Goal: Book appointment/travel/reservation

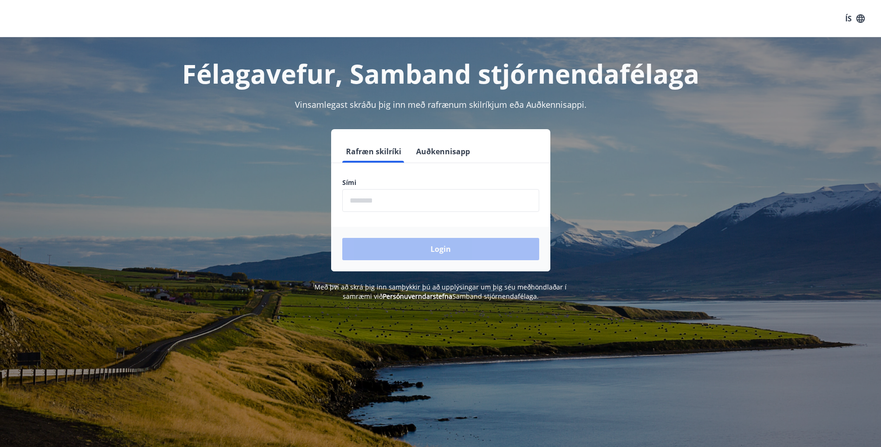
click at [410, 201] on input "phone" at bounding box center [440, 200] width 197 height 23
type input "********"
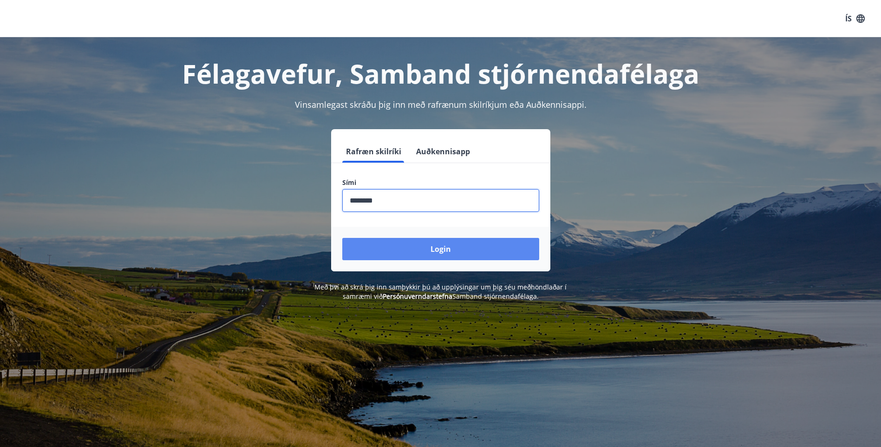
click at [437, 247] on button "Login" at bounding box center [440, 249] width 197 height 22
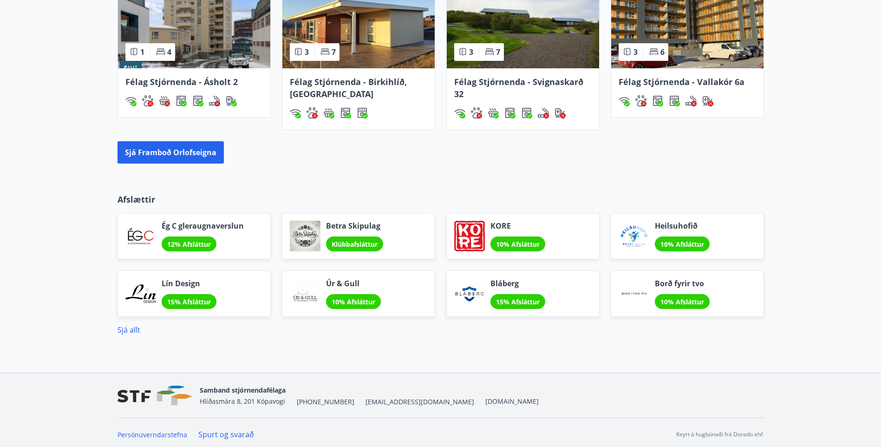
scroll to position [714, 0]
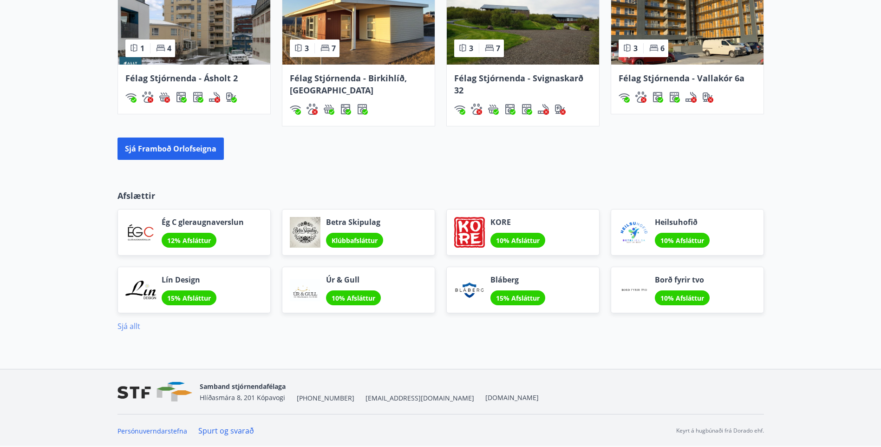
click at [127, 326] on link "Sjá allt" at bounding box center [128, 326] width 23 height 10
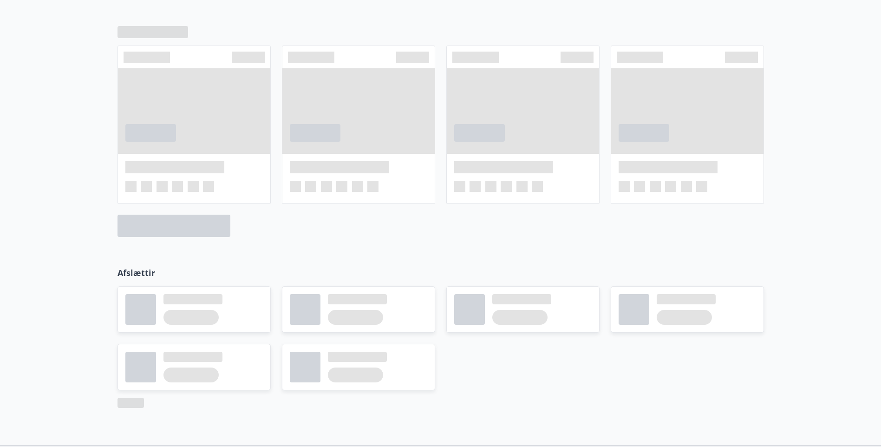
scroll to position [632, 0]
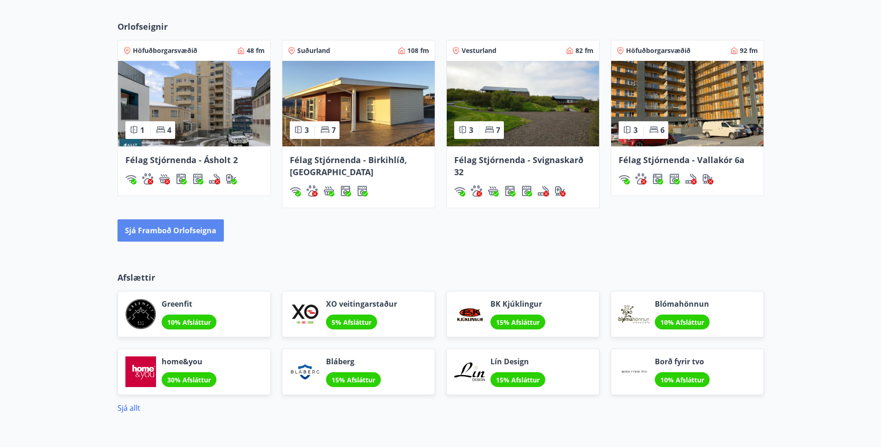
click at [201, 230] on button "Sjá framboð orlofseigna" at bounding box center [170, 230] width 106 height 22
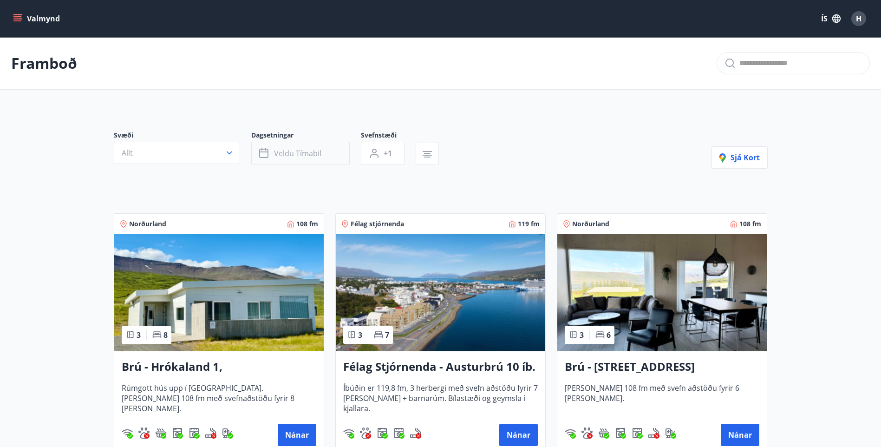
click at [336, 154] on button "Veldu tímabil" at bounding box center [300, 153] width 98 height 23
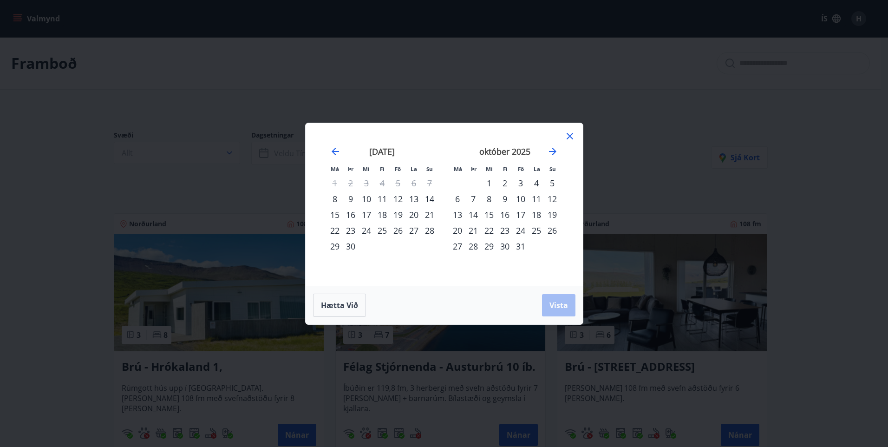
click at [398, 200] on div "12" at bounding box center [398, 199] width 16 height 16
click at [429, 198] on div "14" at bounding box center [430, 199] width 16 height 16
click at [554, 304] on span "Vista" at bounding box center [558, 305] width 19 height 10
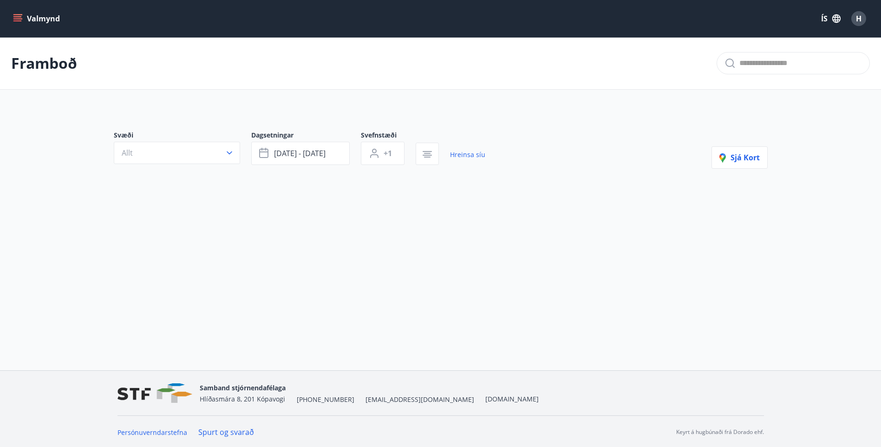
scroll to position [1, 0]
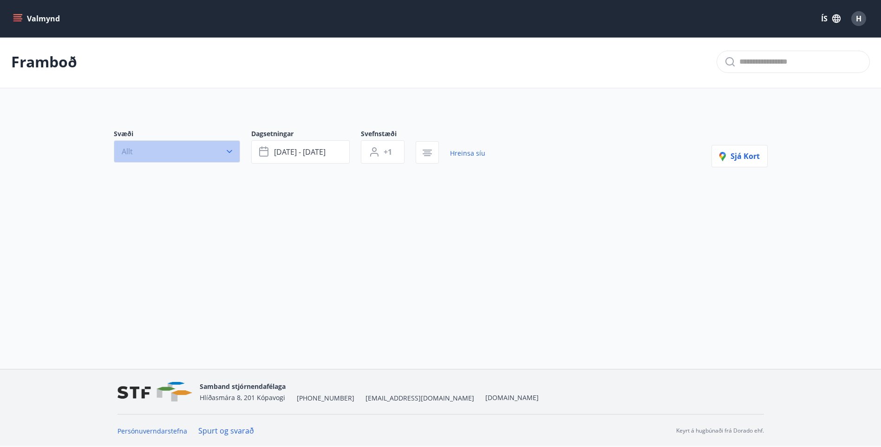
click at [231, 153] on icon "button" at bounding box center [229, 151] width 9 height 9
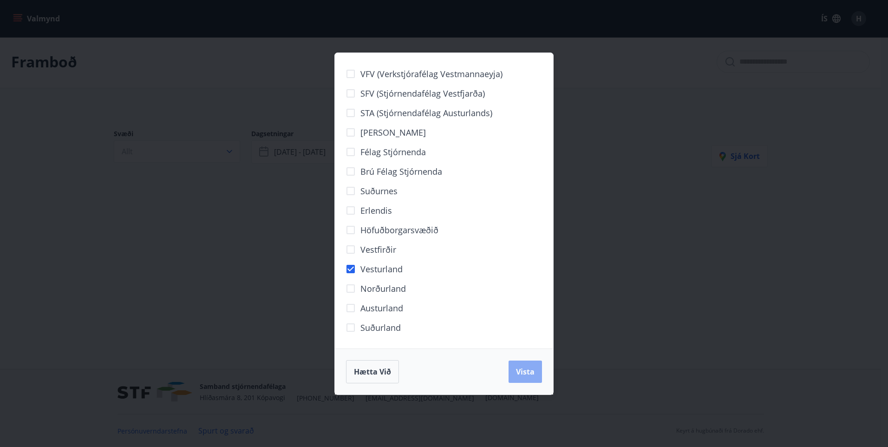
click at [523, 372] on span "Vista" at bounding box center [525, 371] width 19 height 10
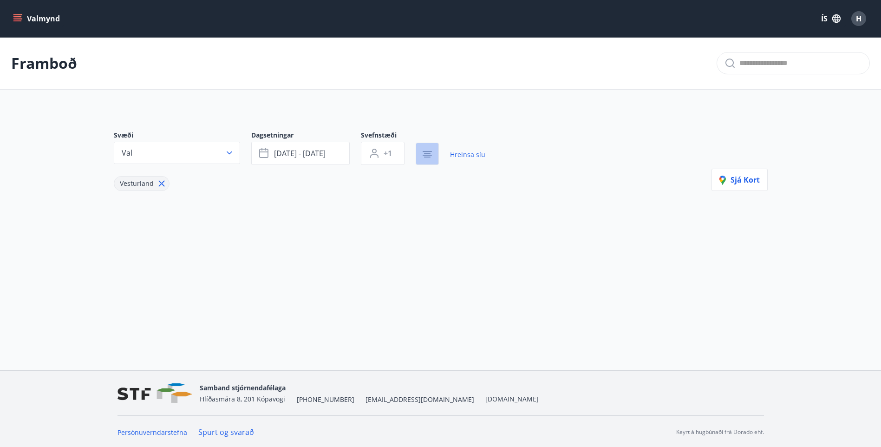
click at [422, 158] on icon "button" at bounding box center [427, 154] width 11 height 11
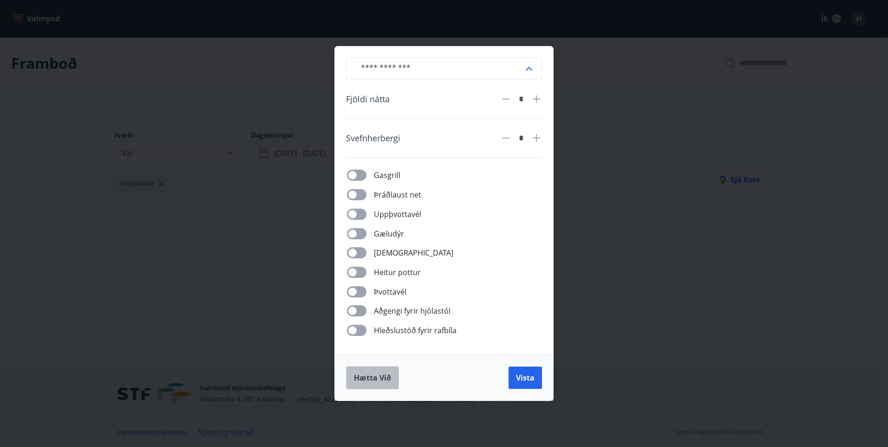
click at [381, 378] on span "Hætta við" at bounding box center [372, 377] width 37 height 10
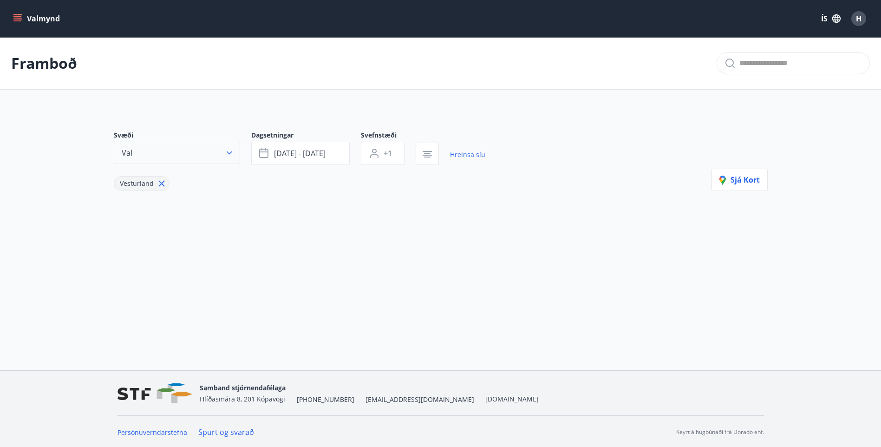
click at [227, 153] on icon "button" at bounding box center [229, 152] width 9 height 9
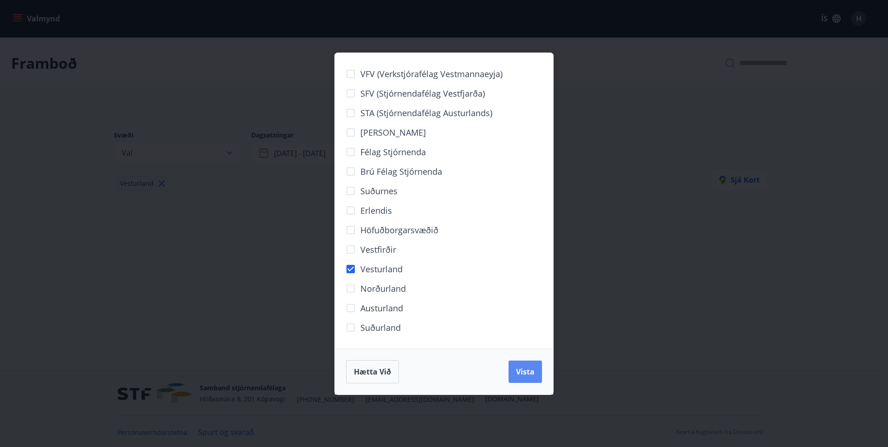
click at [526, 376] on span "Vista" at bounding box center [525, 371] width 19 height 10
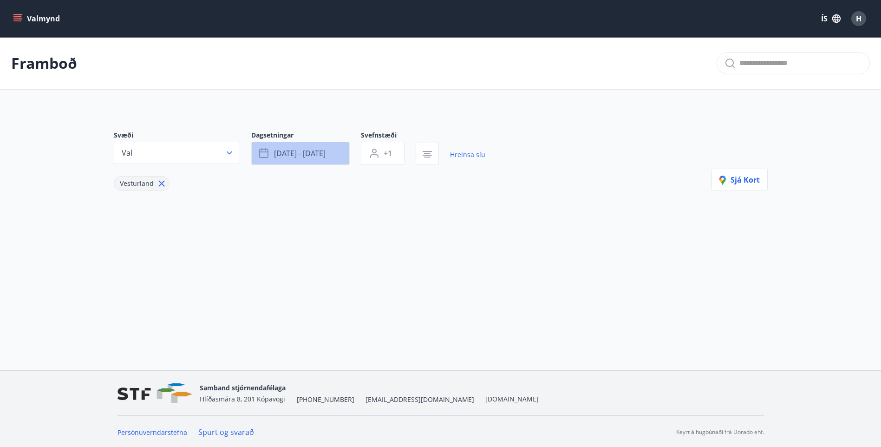
click at [289, 157] on span "sep 12 - sep 14" at bounding box center [300, 153] width 52 height 10
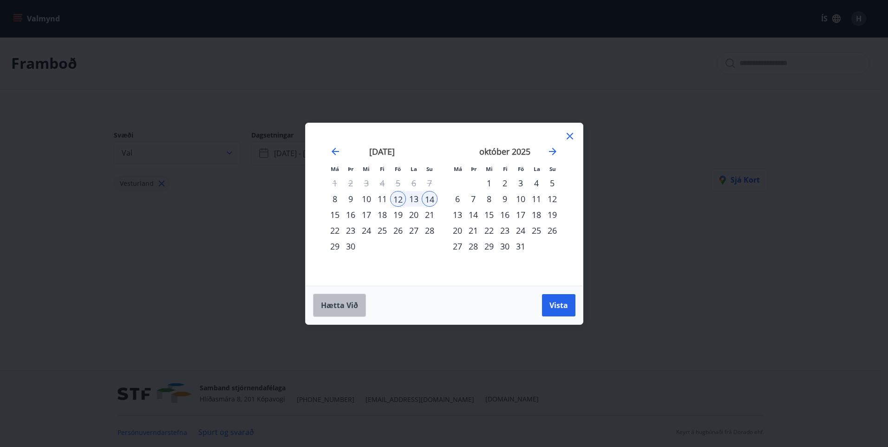
click at [348, 305] on span "Hætta við" at bounding box center [339, 305] width 37 height 10
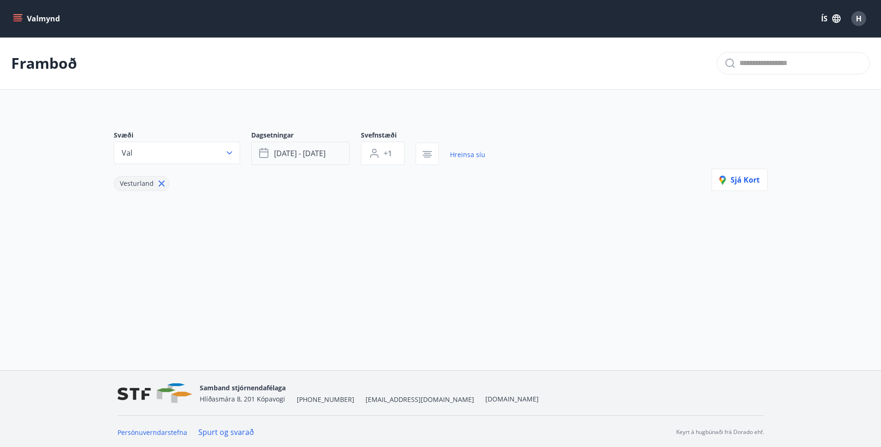
click at [295, 148] on button "sep 12 - sep 14" at bounding box center [300, 153] width 98 height 23
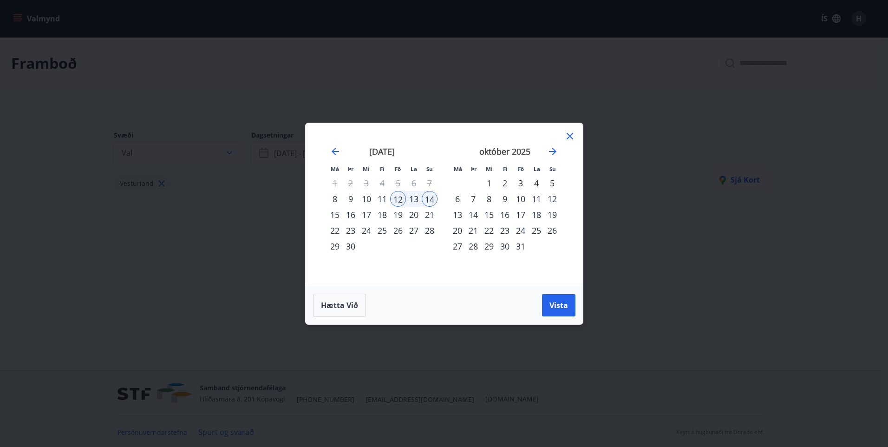
click at [400, 216] on div "19" at bounding box center [398, 215] width 16 height 16
click at [424, 216] on div "21" at bounding box center [430, 215] width 16 height 16
click at [556, 306] on span "Vista" at bounding box center [558, 305] width 19 height 10
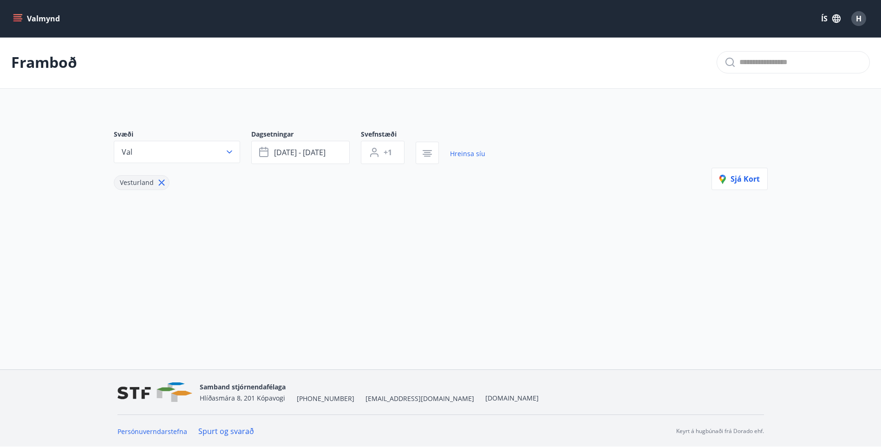
scroll to position [1, 0]
click at [722, 181] on icon "button" at bounding box center [723, 179] width 5 height 7
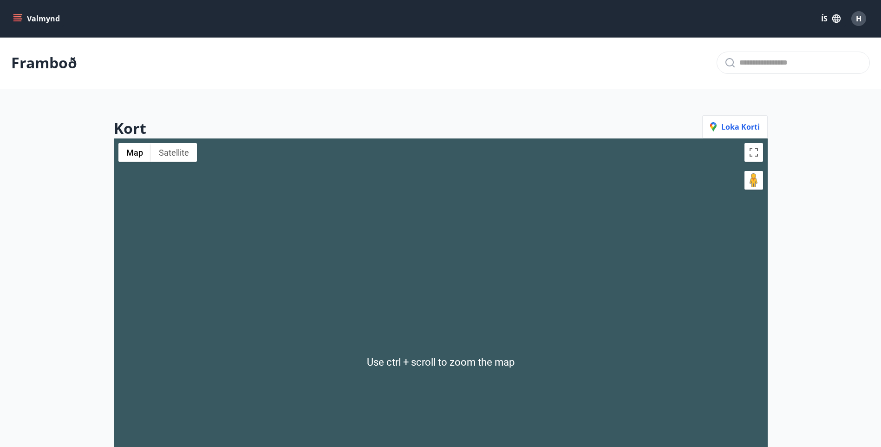
scroll to position [0, 0]
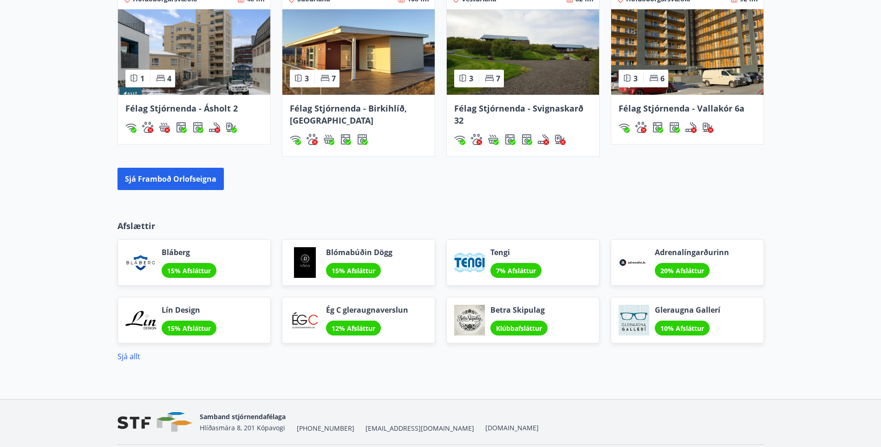
scroll to position [696, 0]
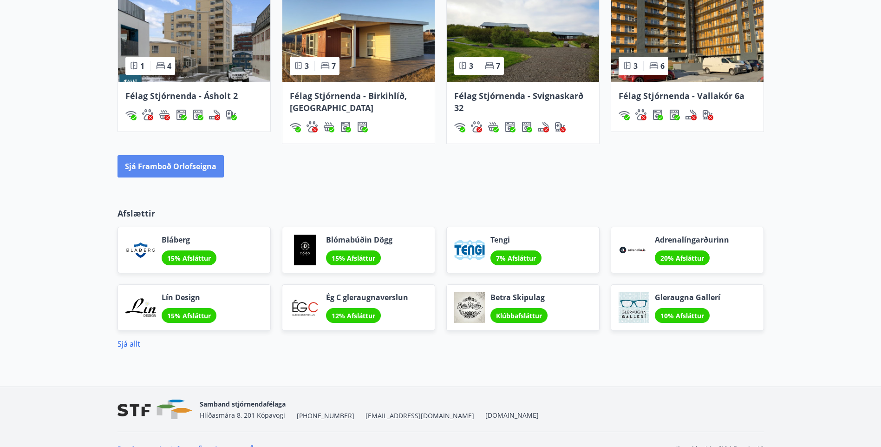
click at [179, 171] on button "Sjá framboð orlofseigna" at bounding box center [170, 166] width 106 height 22
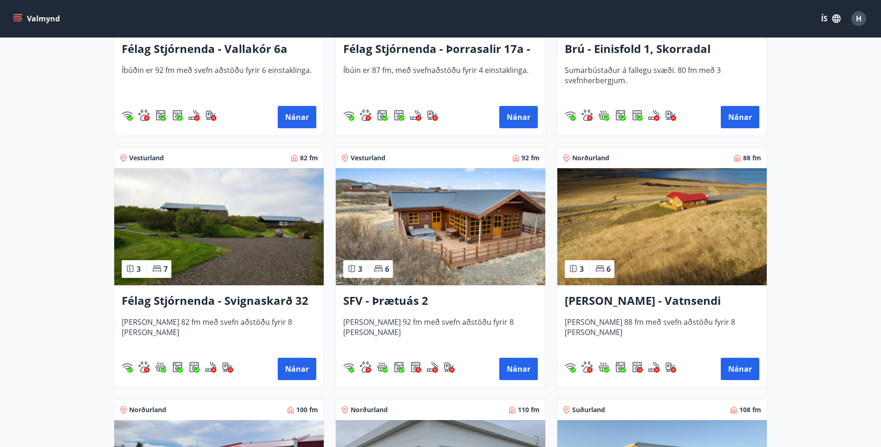
scroll to position [1579, 0]
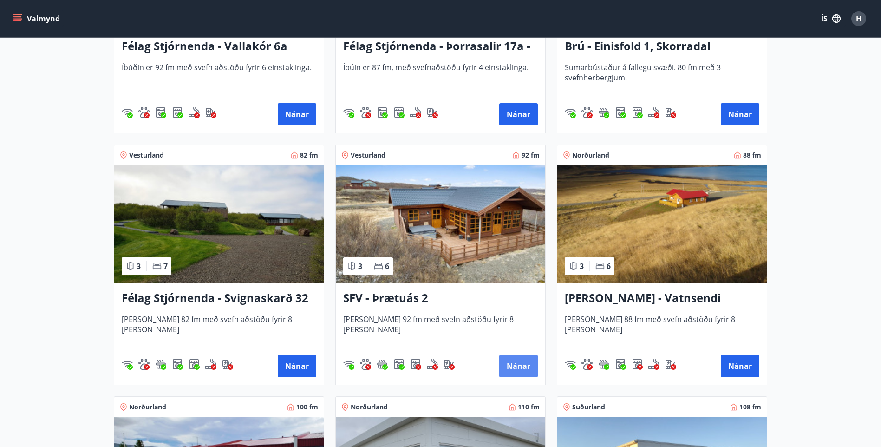
click at [516, 364] on button "Nánar" at bounding box center [518, 366] width 39 height 22
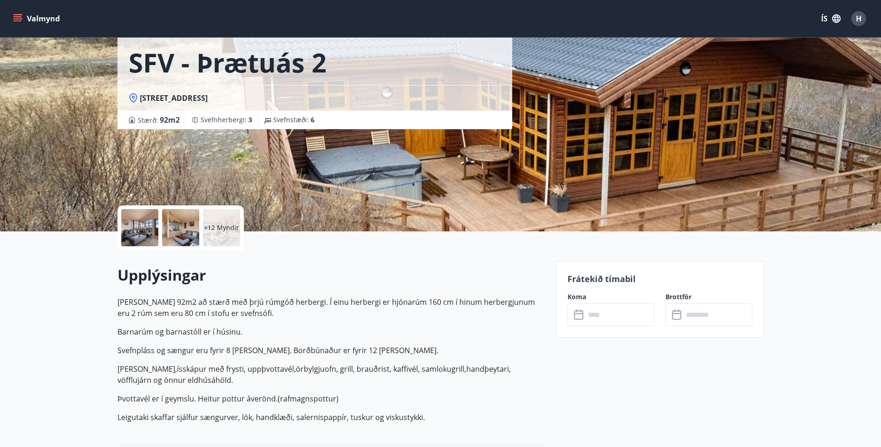
scroll to position [46, 0]
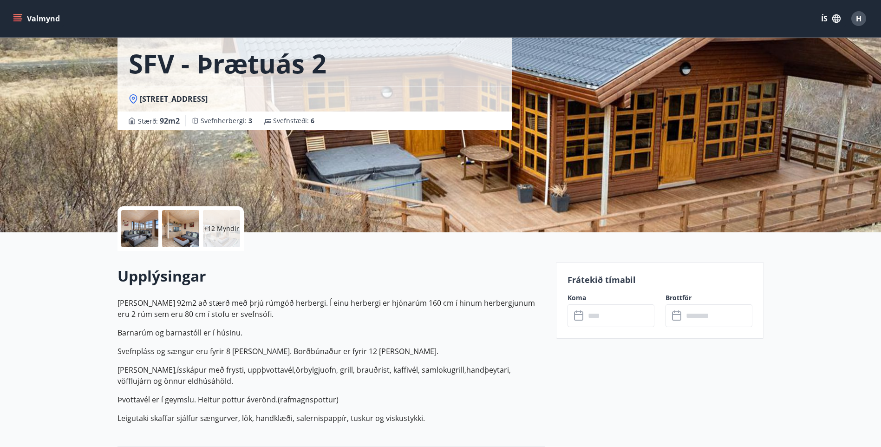
click at [600, 317] on input "text" at bounding box center [619, 315] width 69 height 23
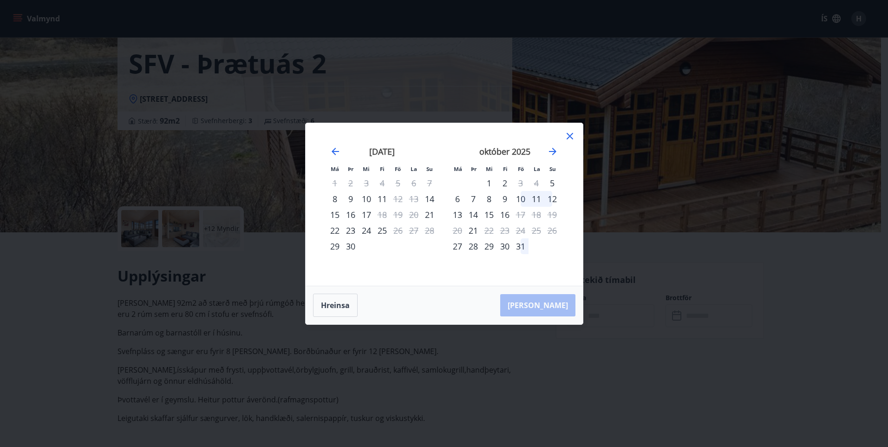
click at [570, 135] on icon at bounding box center [569, 135] width 11 height 11
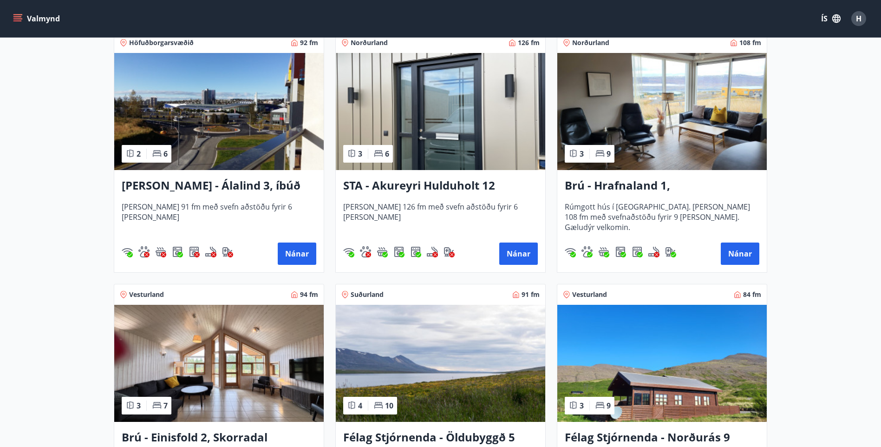
scroll to position [557, 0]
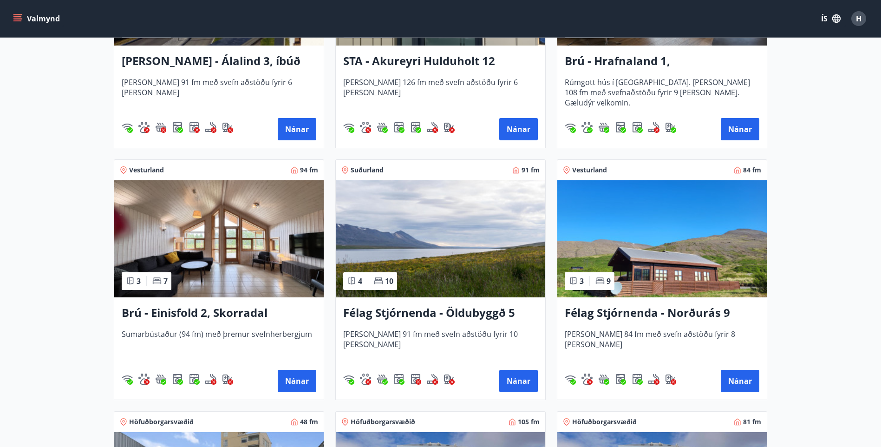
click at [205, 315] on h3 "Brú - Einisfold 2, Skorradal" at bounding box center [219, 313] width 195 height 17
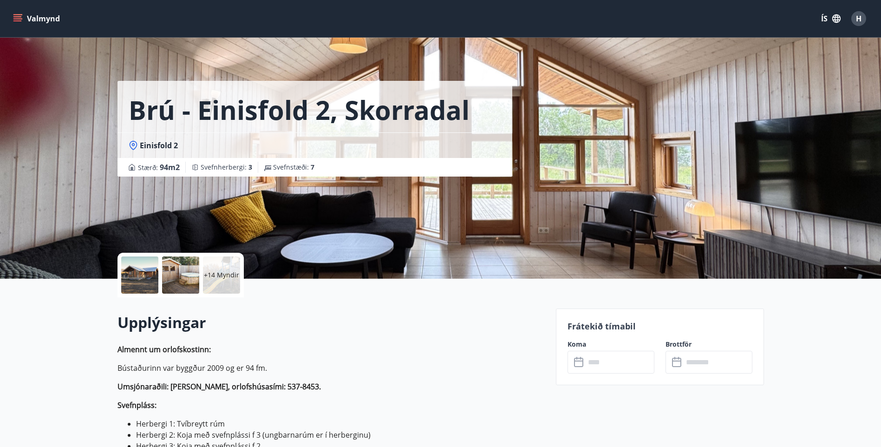
click at [603, 363] on input "text" at bounding box center [619, 362] width 69 height 23
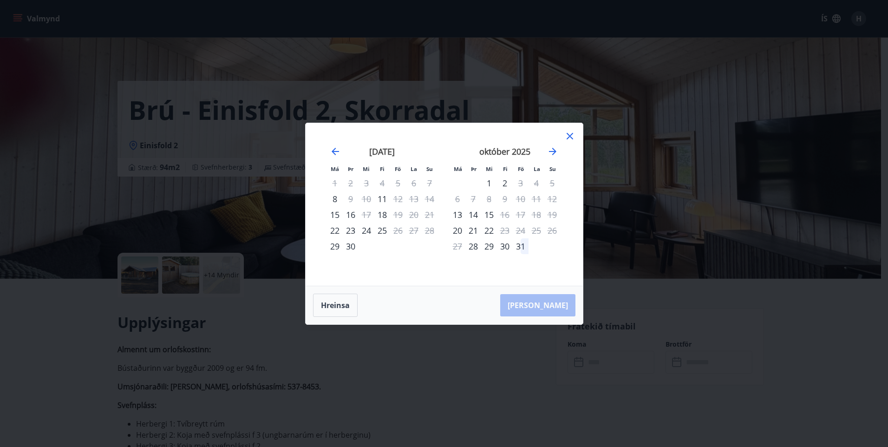
click at [568, 138] on icon at bounding box center [569, 136] width 7 height 7
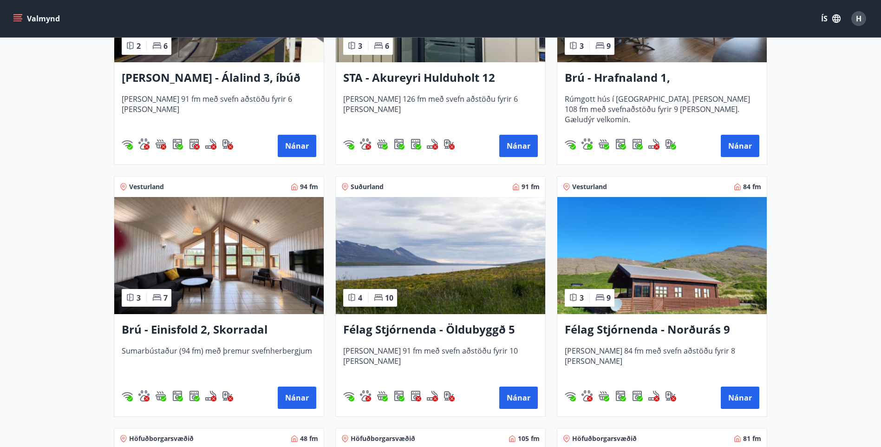
scroll to position [557, 0]
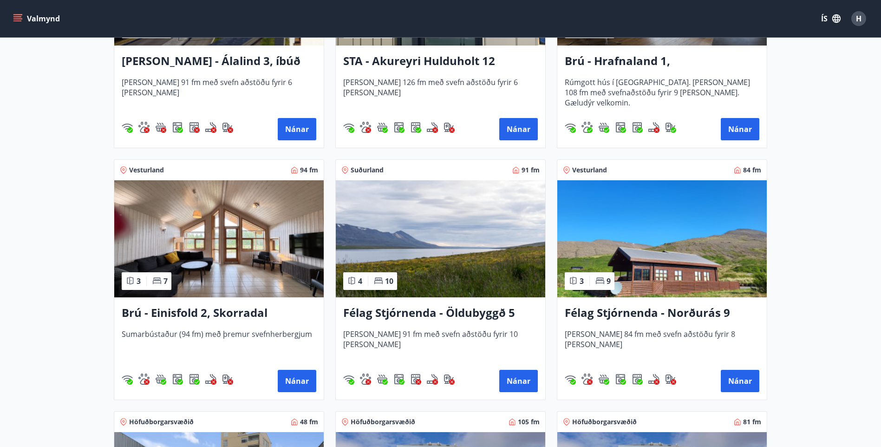
click at [609, 315] on h3 "Félag Stjórnenda - Norðurás 9" at bounding box center [662, 313] width 195 height 17
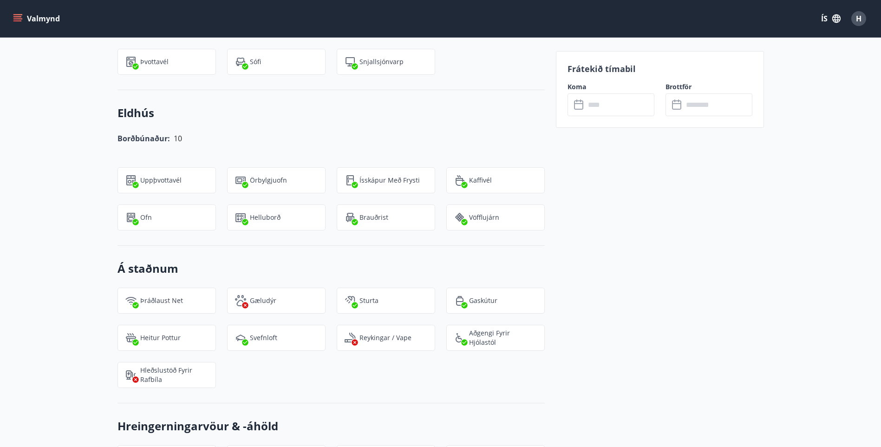
scroll to position [882, 0]
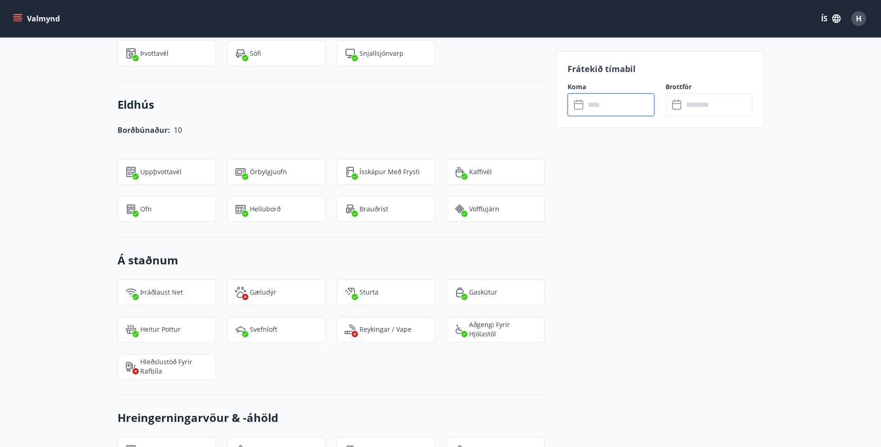
click at [609, 98] on input "text" at bounding box center [619, 104] width 69 height 23
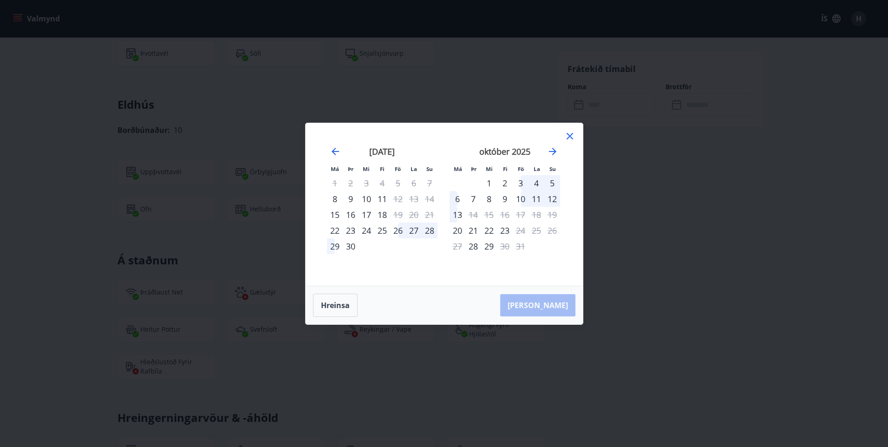
click at [568, 136] on icon at bounding box center [569, 135] width 11 height 11
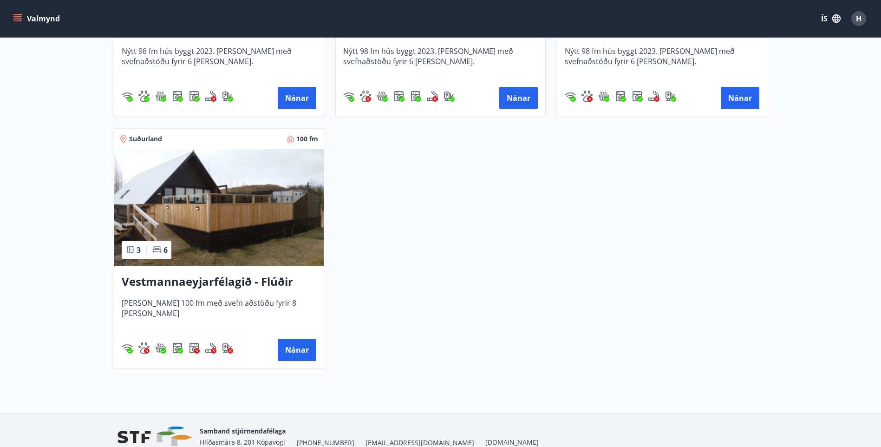
scroll to position [2368, 0]
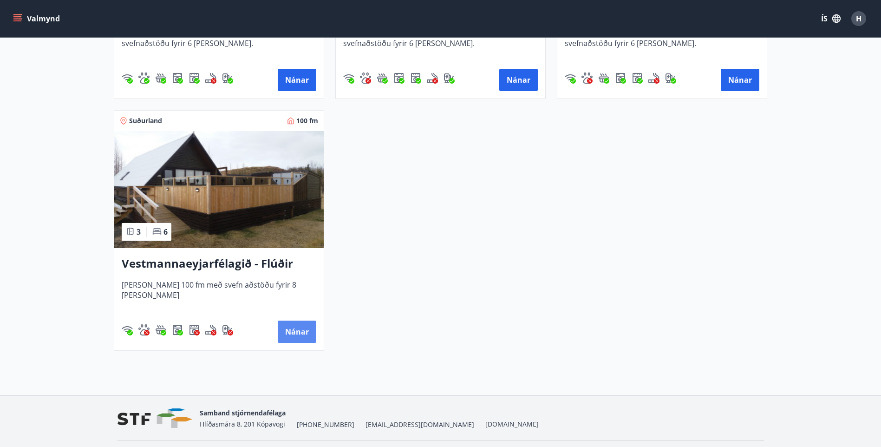
click at [286, 331] on button "Nánar" at bounding box center [297, 331] width 39 height 22
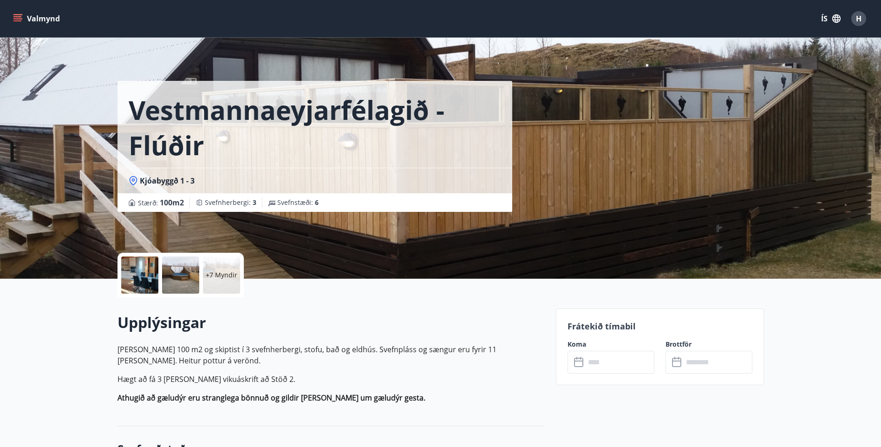
click at [606, 359] on input "text" at bounding box center [619, 362] width 69 height 23
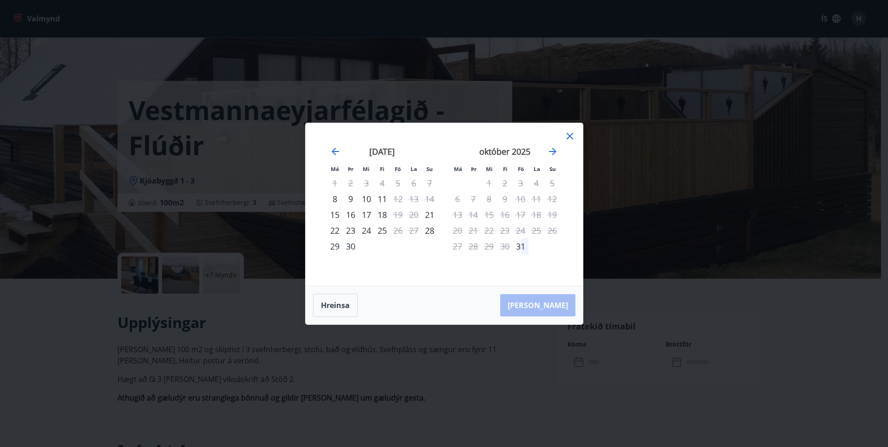
click at [574, 137] on icon at bounding box center [569, 135] width 11 height 11
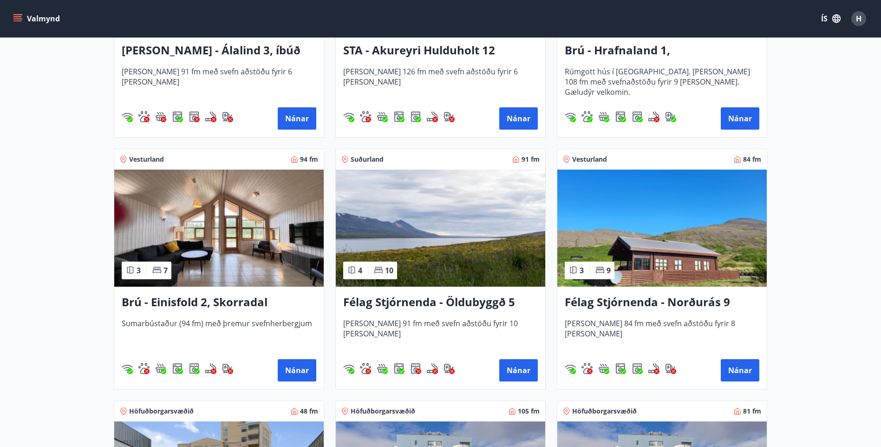
scroll to position [604, 0]
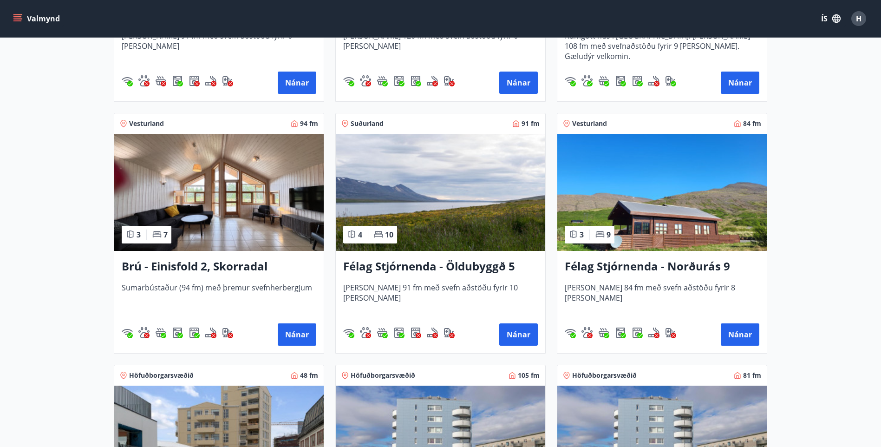
click at [463, 266] on h3 "Félag Stjórnenda - Öldubyggð 5" at bounding box center [440, 266] width 195 height 17
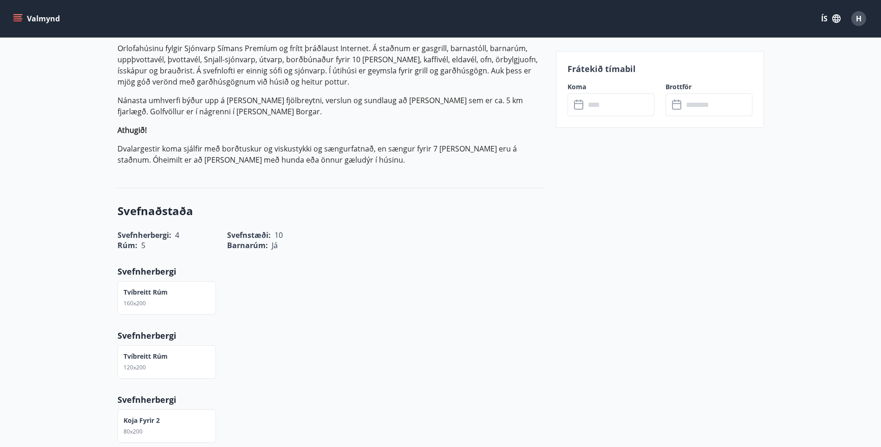
scroll to position [325, 0]
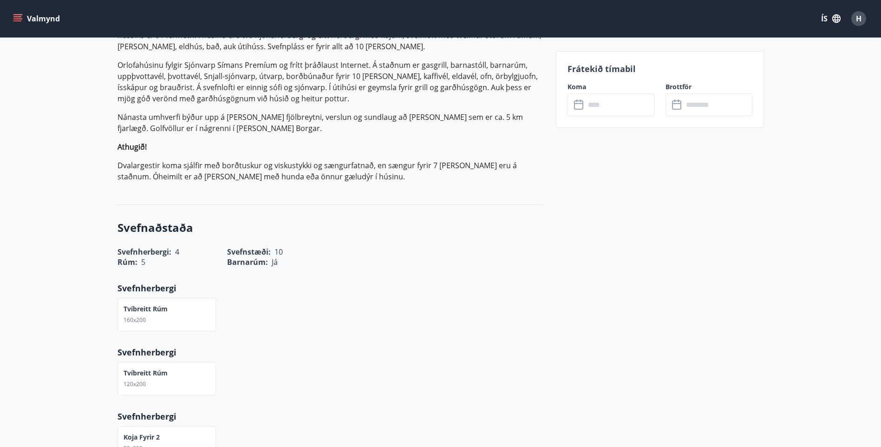
click at [623, 109] on input "text" at bounding box center [619, 104] width 69 height 23
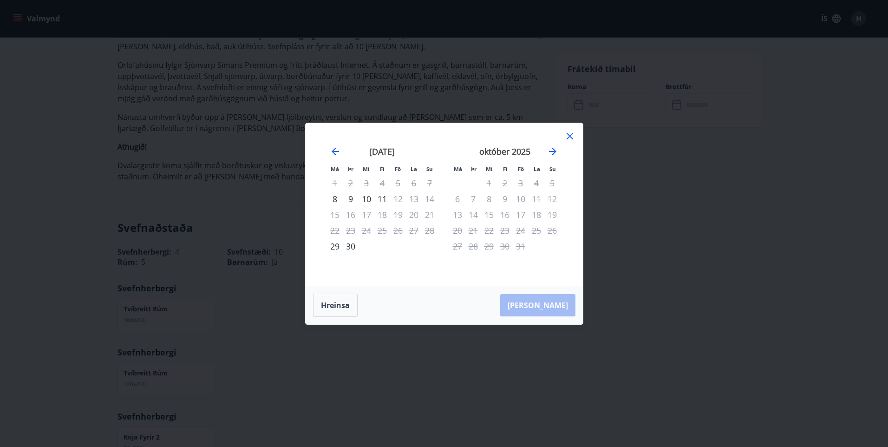
click at [571, 137] on icon at bounding box center [569, 136] width 7 height 7
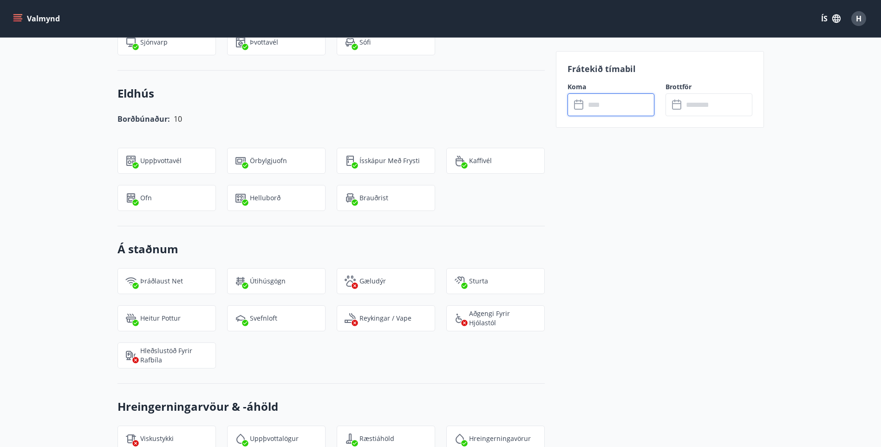
scroll to position [1114, 0]
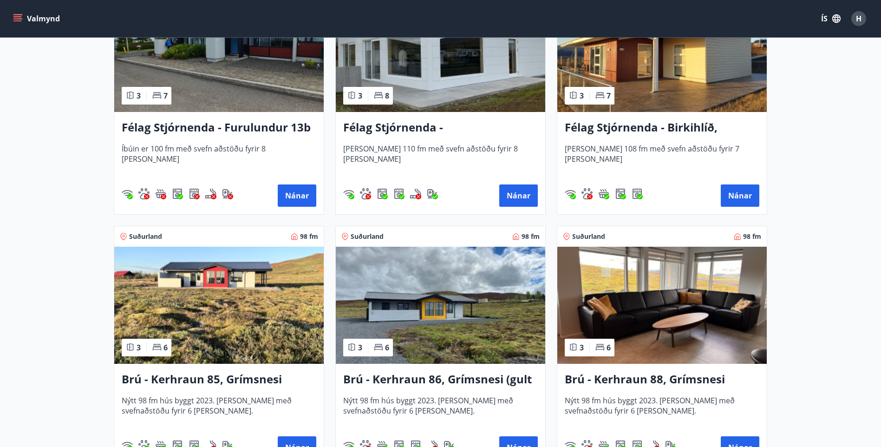
scroll to position [2089, 0]
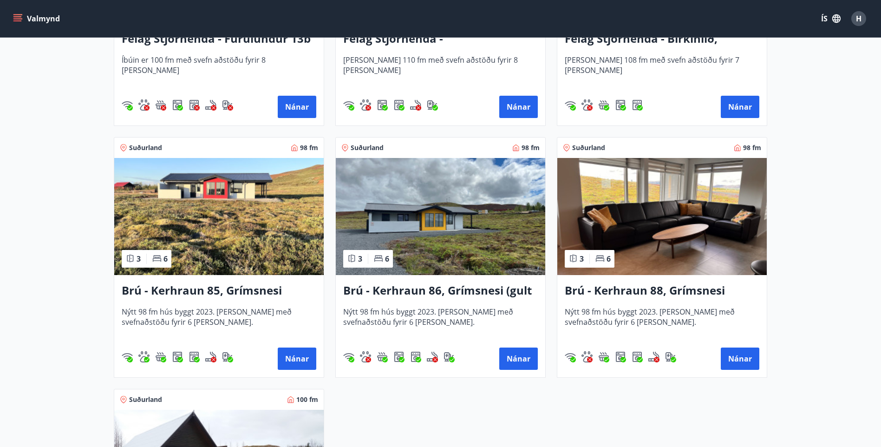
click at [266, 286] on h3 "Brú - Kerhraun 85, Grímsnesi (rautt hús) (gæludýr velkomin)" at bounding box center [219, 290] width 195 height 17
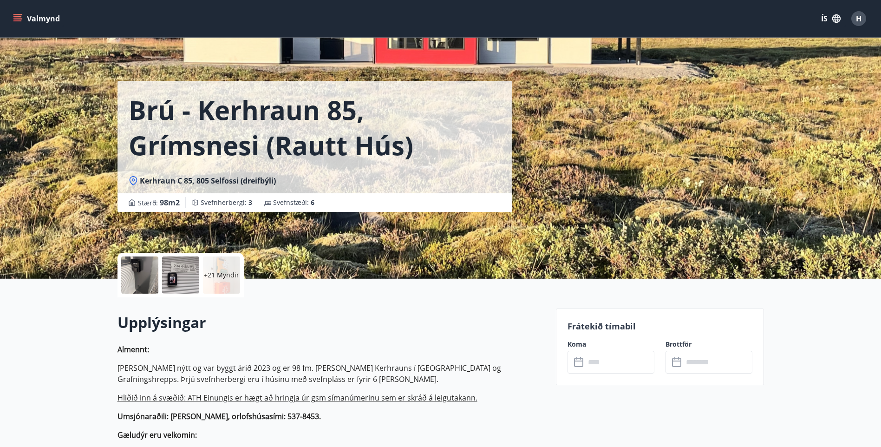
click at [627, 369] on input "text" at bounding box center [619, 362] width 69 height 23
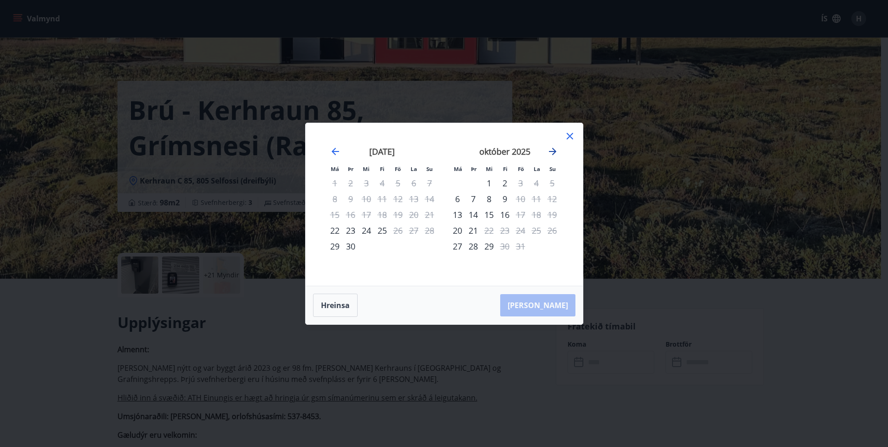
click at [553, 151] on icon "Move forward to switch to the next month." at bounding box center [552, 151] width 7 height 7
click at [568, 133] on icon at bounding box center [569, 135] width 11 height 11
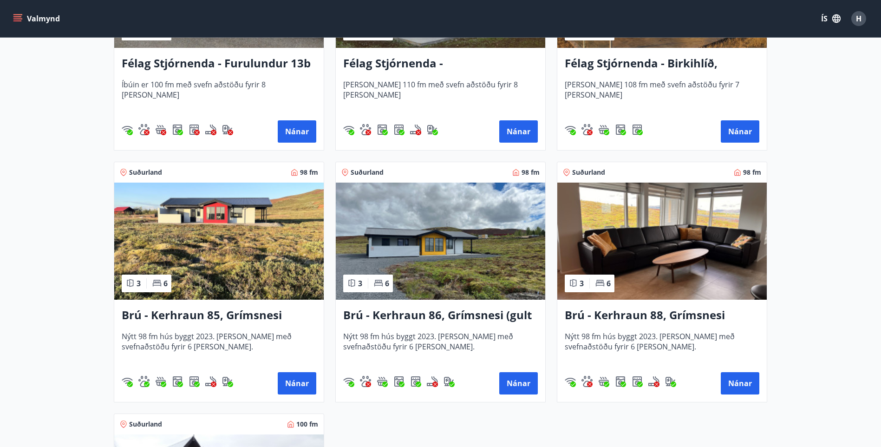
scroll to position [2182, 0]
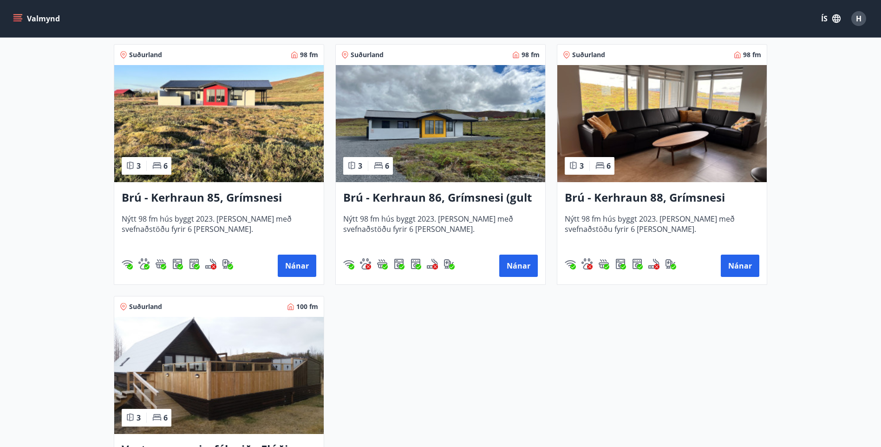
click at [464, 199] on h3 "Brú - Kerhraun 86, Grímsnesi (gult hús)" at bounding box center [440, 197] width 195 height 17
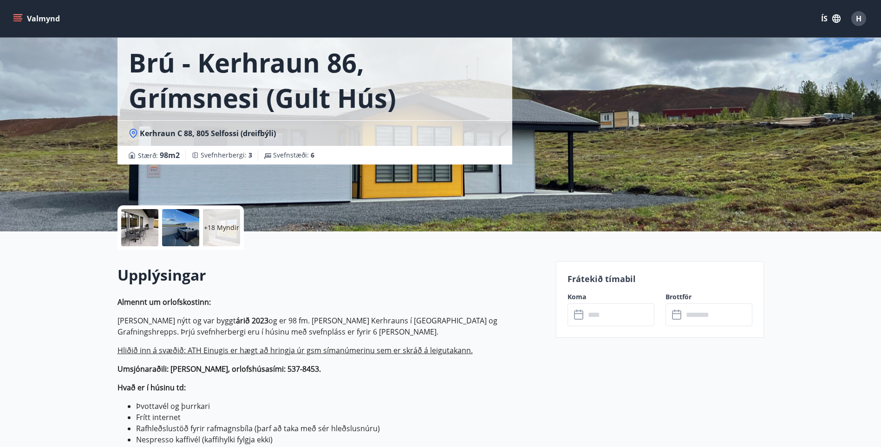
scroll to position [93, 0]
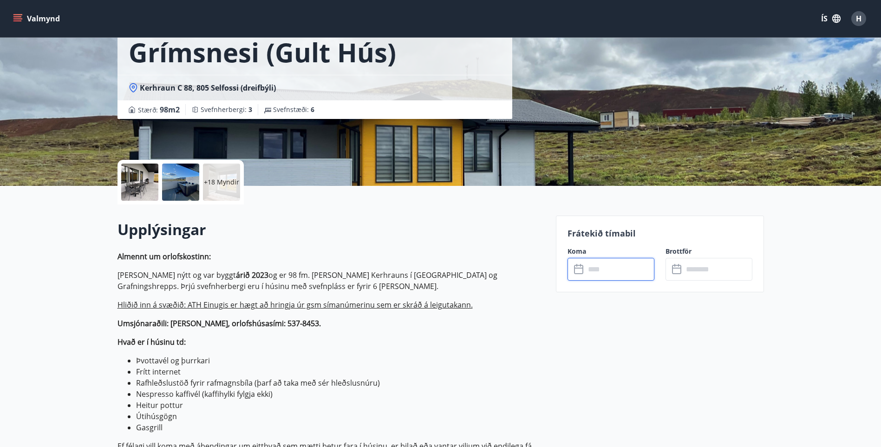
click at [629, 273] on input "text" at bounding box center [619, 269] width 69 height 23
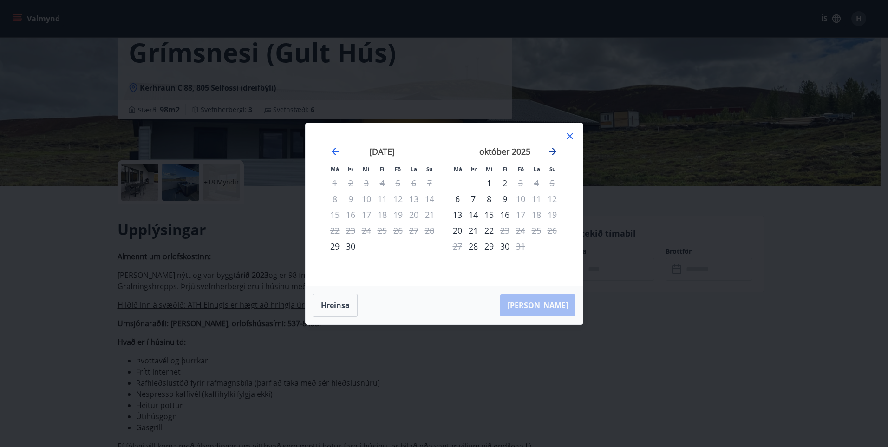
click at [552, 150] on icon "Move forward to switch to the next month." at bounding box center [552, 151] width 11 height 11
click at [570, 138] on icon at bounding box center [569, 135] width 11 height 11
